Goal: Information Seeking & Learning: Learn about a topic

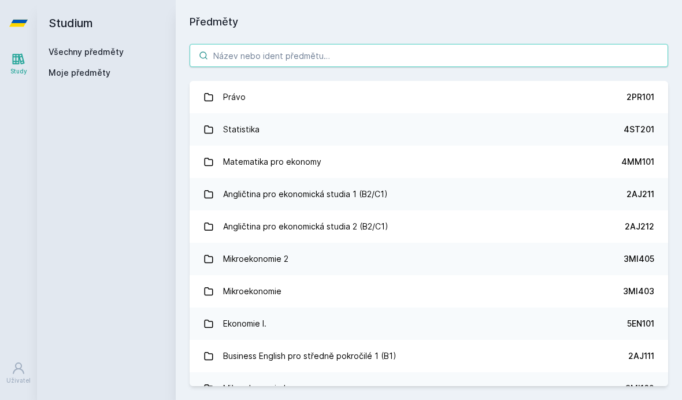
click at [419, 62] on input "search" at bounding box center [429, 55] width 479 height 23
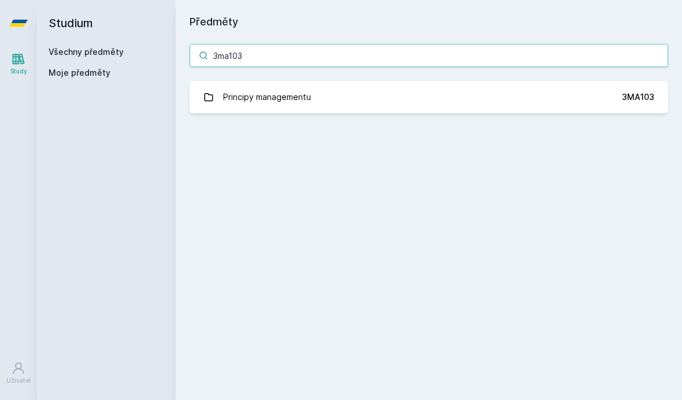
type input "3ma103"
click at [301, 109] on link "Principy managementu 3MA103" at bounding box center [429, 97] width 479 height 32
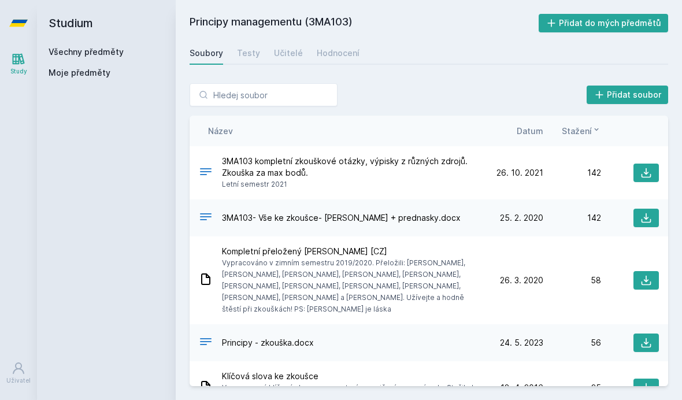
click at [282, 53] on div "Učitelé" at bounding box center [288, 53] width 29 height 12
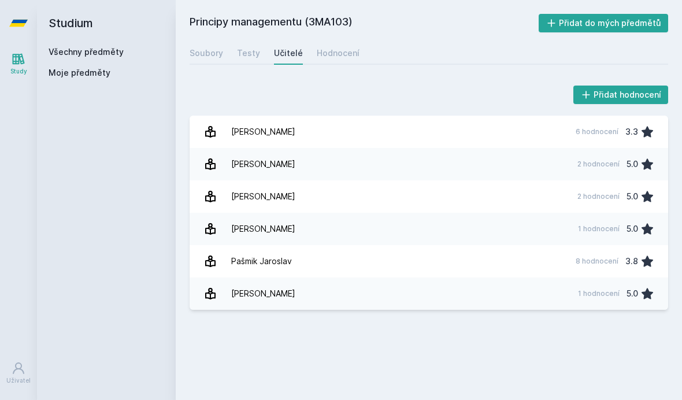
scroll to position [1, 0]
click at [389, 226] on link "[PERSON_NAME] 1 hodnocení 5.0" at bounding box center [429, 229] width 479 height 32
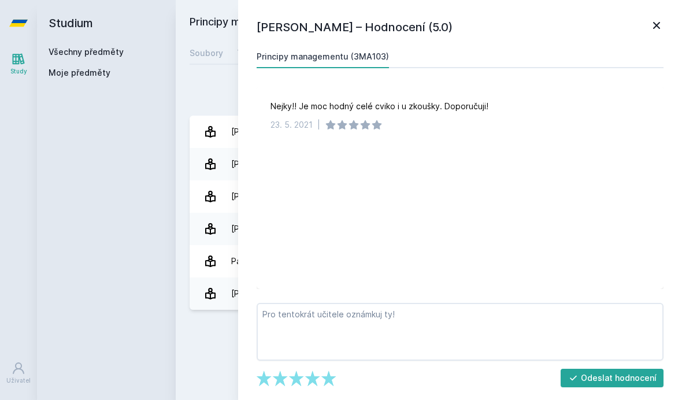
click at [651, 23] on icon at bounding box center [657, 26] width 14 height 14
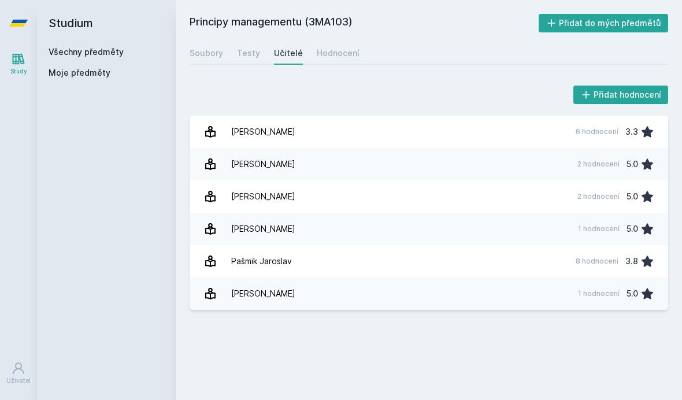
click at [21, 19] on icon at bounding box center [18, 23] width 19 height 46
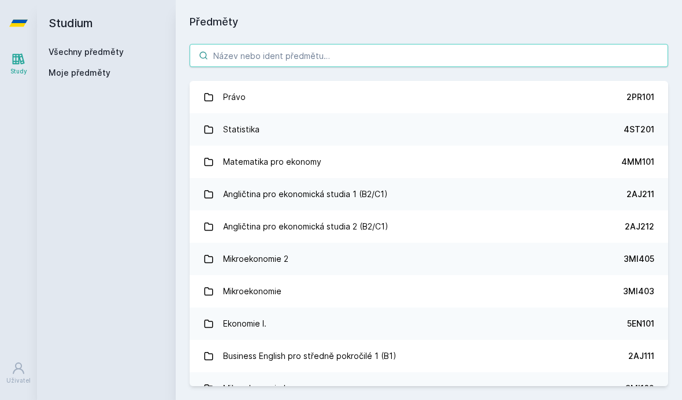
click at [381, 58] on input "search" at bounding box center [429, 55] width 479 height 23
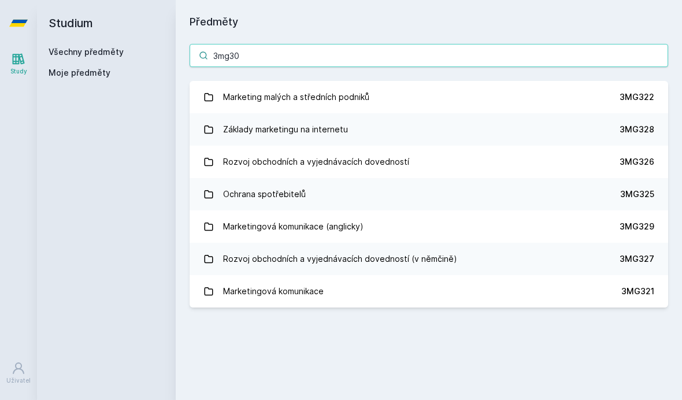
type input "3mg300"
